Goal: Information Seeking & Learning: Learn about a topic

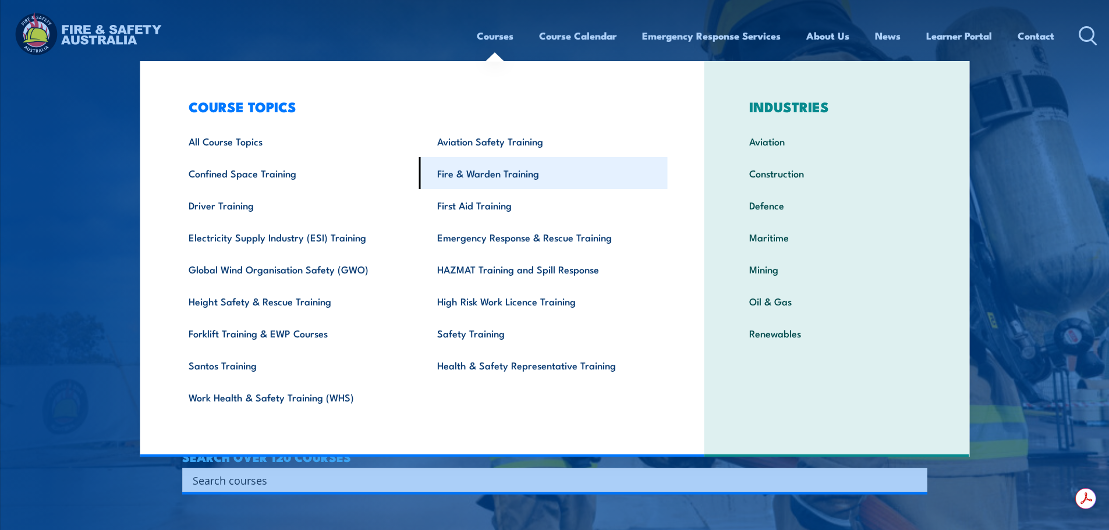
click at [476, 171] on link "Fire & Warden Training" at bounding box center [543, 173] width 249 height 32
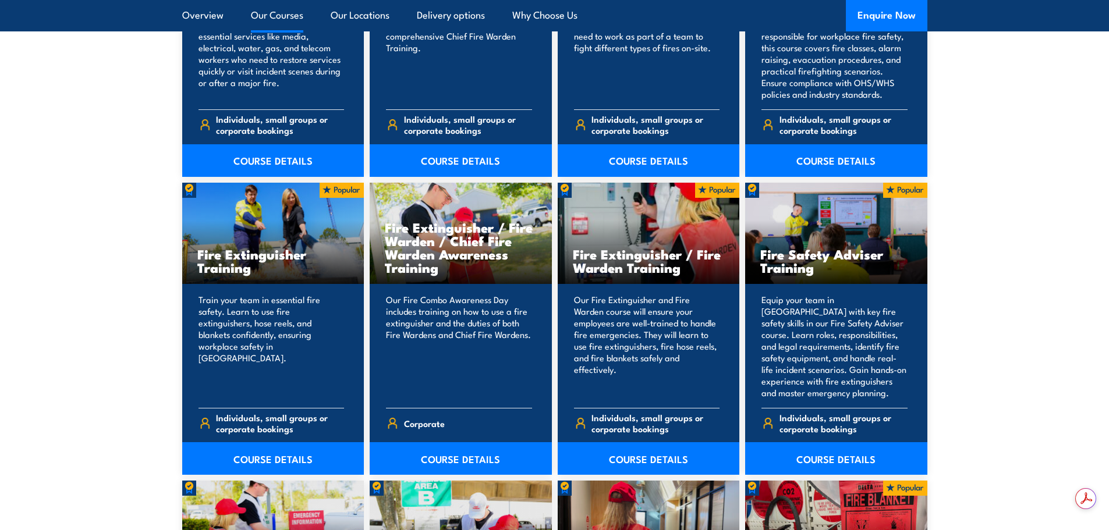
scroll to position [1223, 0]
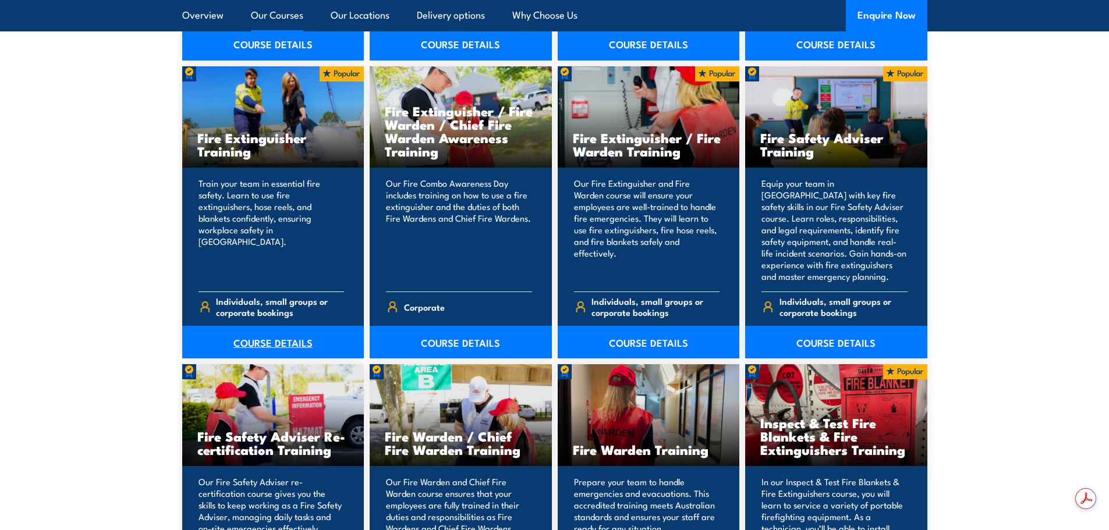
click at [266, 338] on link "COURSE DETAILS" at bounding box center [273, 342] width 182 height 33
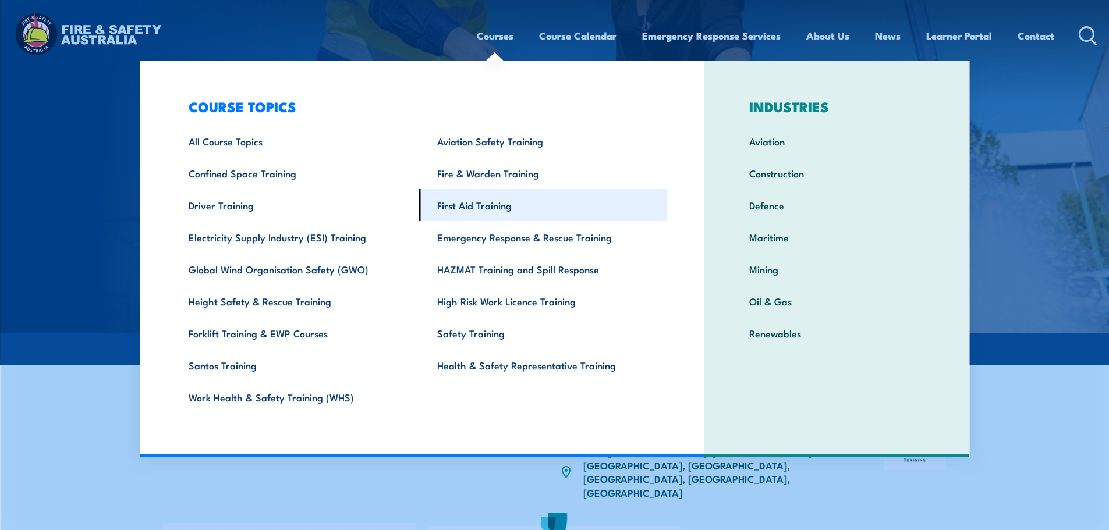
click at [462, 204] on link "First Aid Training" at bounding box center [543, 205] width 249 height 32
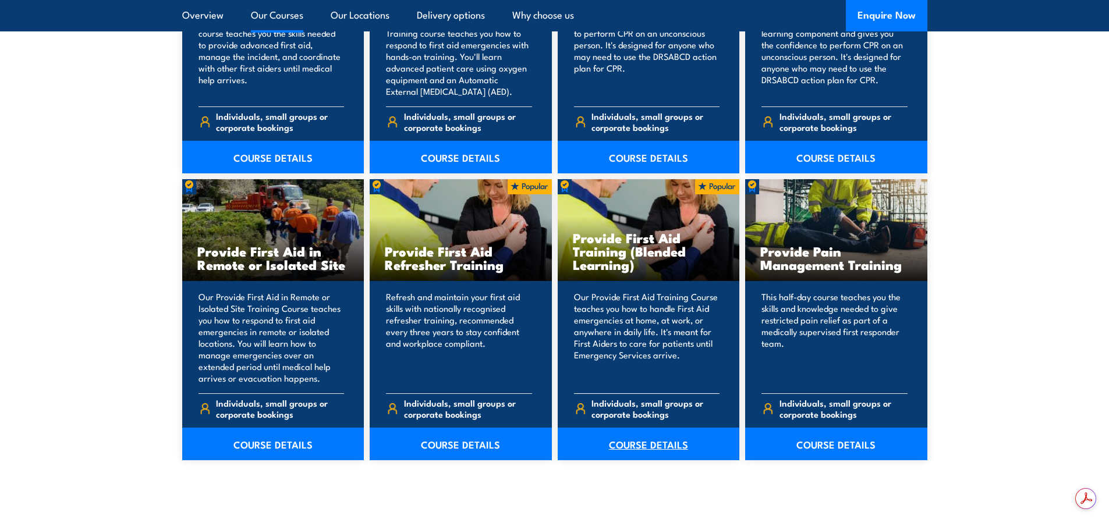
click at [614, 437] on link "COURSE DETAILS" at bounding box center [649, 444] width 182 height 33
